Goal: Transaction & Acquisition: Purchase product/service

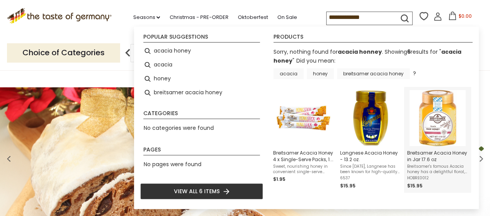
type input "**********"
click at [433, 117] on img "Breitsamer Acacia Honey in Jar 17.6 oz" at bounding box center [437, 118] width 56 height 56
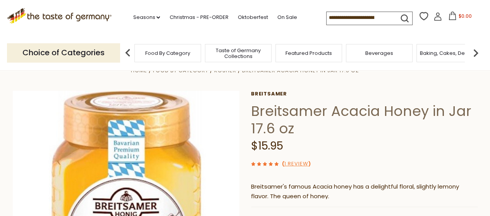
scroll to position [5, 0]
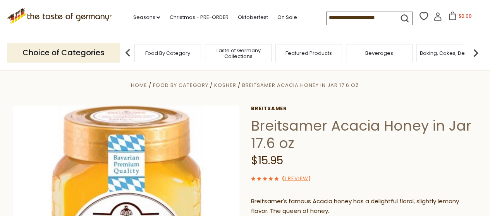
click at [456, 54] on span "Baking, Cakes, Desserts" at bounding box center [450, 53] width 60 height 6
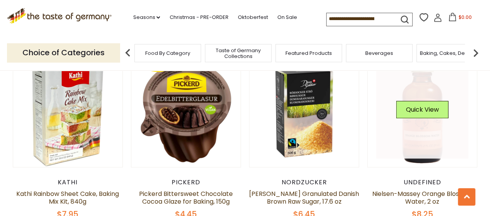
scroll to position [399, 0]
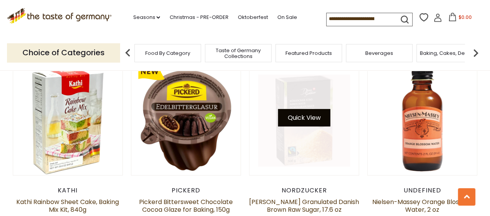
click at [297, 120] on button "Quick View" at bounding box center [304, 117] width 52 height 17
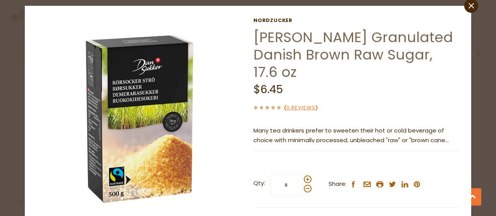
scroll to position [23, 0]
